Goal: Find specific page/section: Find specific page/section

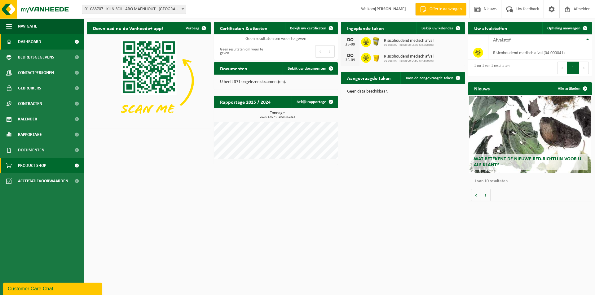
click at [31, 164] on span "Product Shop" at bounding box center [32, 165] width 28 height 15
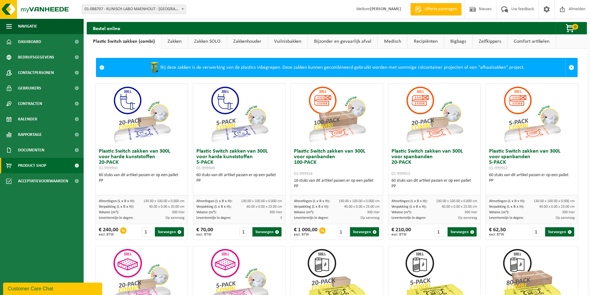
click at [283, 41] on link "Vuilnisbakken" at bounding box center [288, 41] width 40 height 14
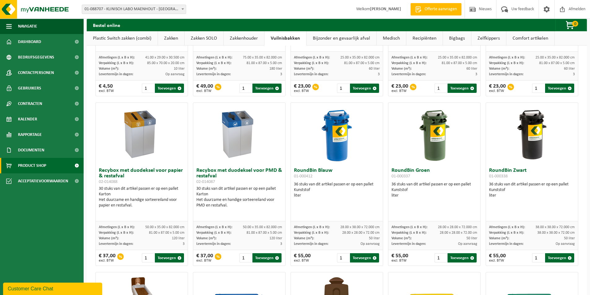
scroll to position [47, 0]
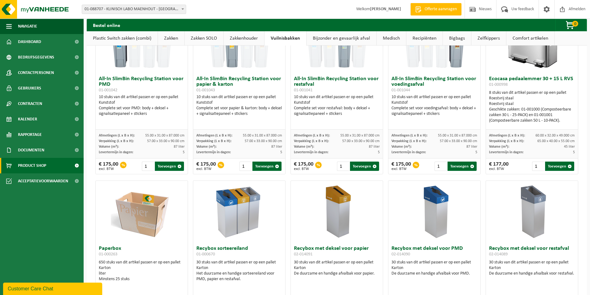
click at [382, 39] on link "Medisch" at bounding box center [391, 38] width 29 height 14
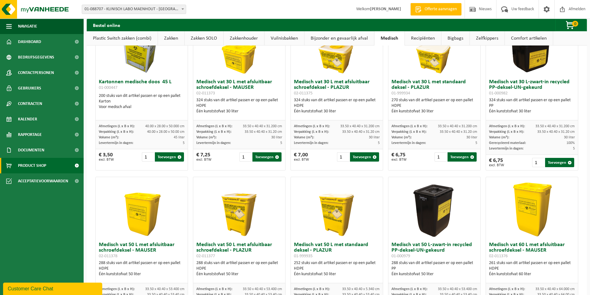
scroll to position [0, 0]
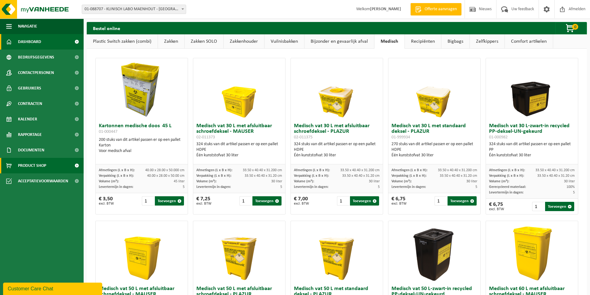
click at [49, 43] on link "Dashboard" at bounding box center [42, 41] width 84 height 15
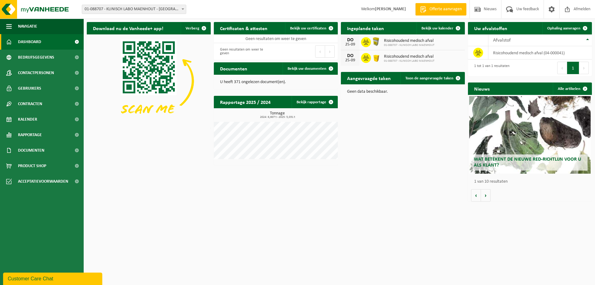
click at [388, 200] on div "Download nu de Vanheede+ app! Verberg Certificaten & attesten Bekijk uw certifi…" at bounding box center [339, 111] width 508 height 185
